Goal: Task Accomplishment & Management: Manage account settings

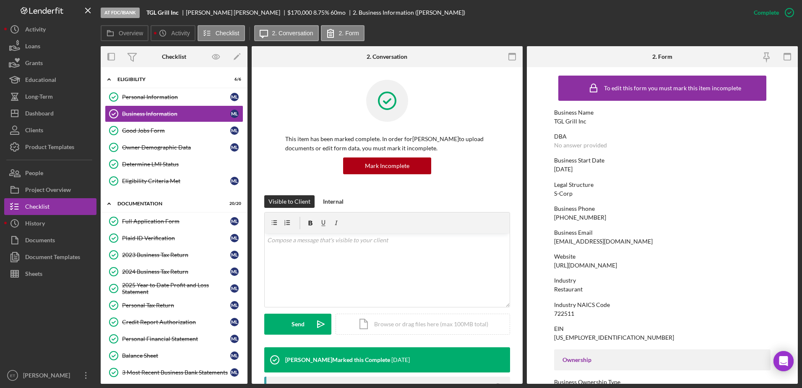
scroll to position [294, 0]
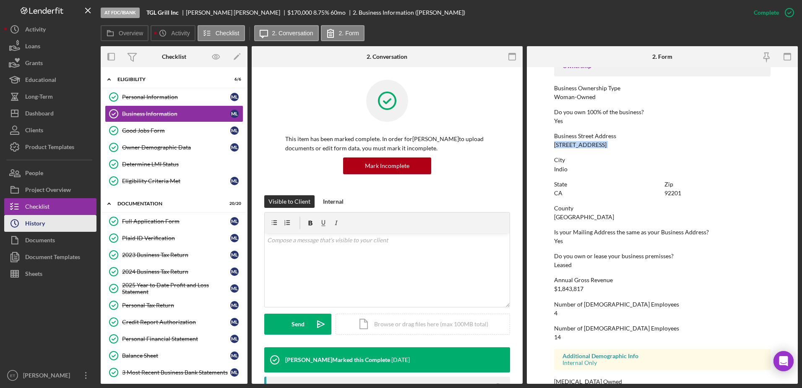
click at [62, 222] on button "Icon/History History" at bounding box center [50, 223] width 92 height 17
